Goal: Task Accomplishment & Management: Use online tool/utility

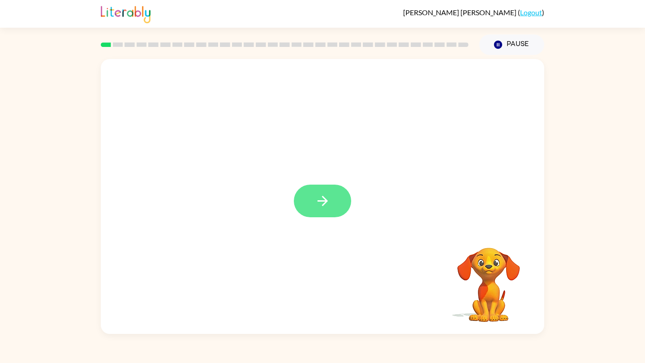
click at [309, 200] on button "button" at bounding box center [322, 201] width 57 height 33
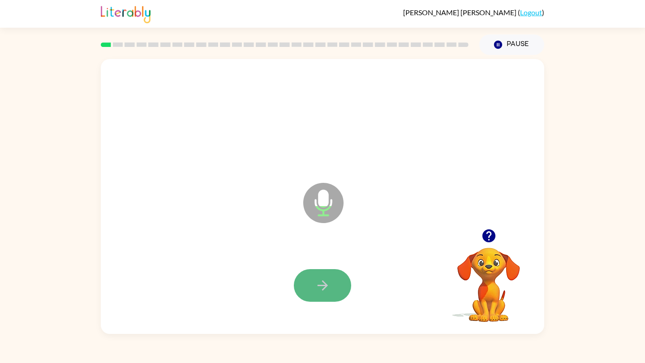
click at [337, 289] on button "button" at bounding box center [322, 285] width 57 height 33
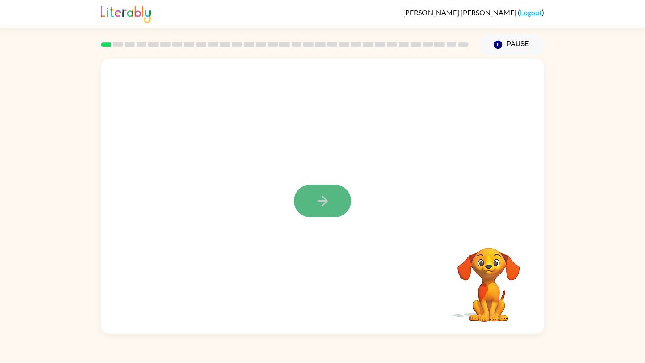
click at [325, 199] on icon "button" at bounding box center [322, 201] width 10 height 10
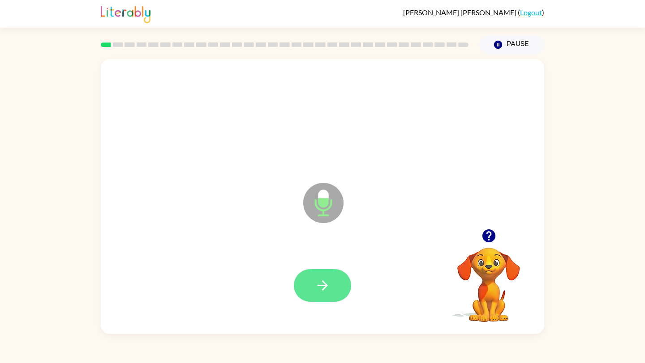
click at [330, 284] on button "button" at bounding box center [322, 285] width 57 height 33
click at [328, 279] on icon "button" at bounding box center [323, 286] width 16 height 16
